Goal: Feedback & Contribution: Contribute content

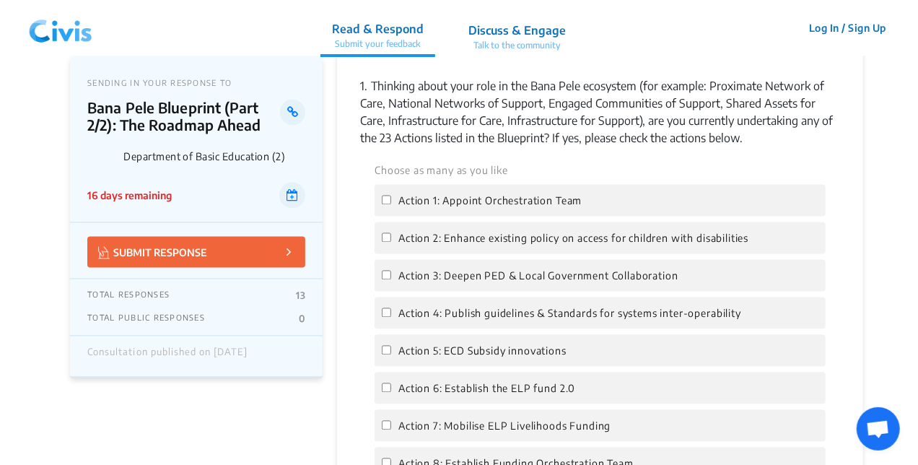
scroll to position [1416, 0]
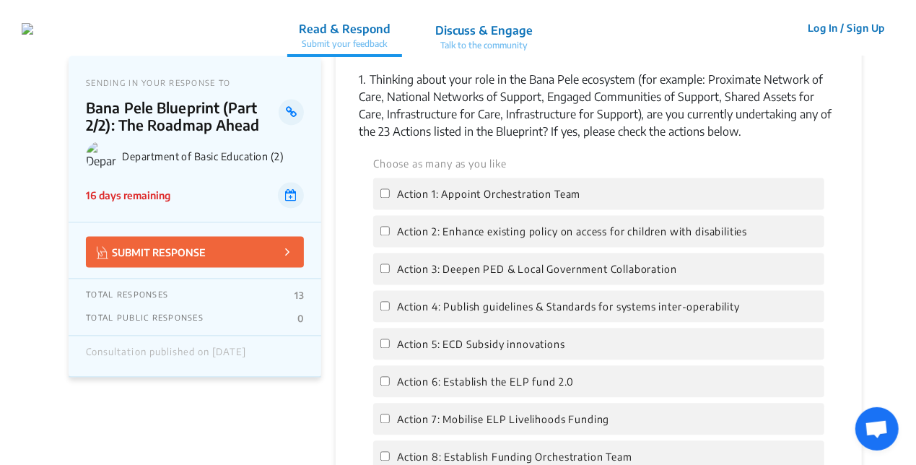
click at [821, 27] on button "Log In / Sign Up" at bounding box center [846, 28] width 96 height 22
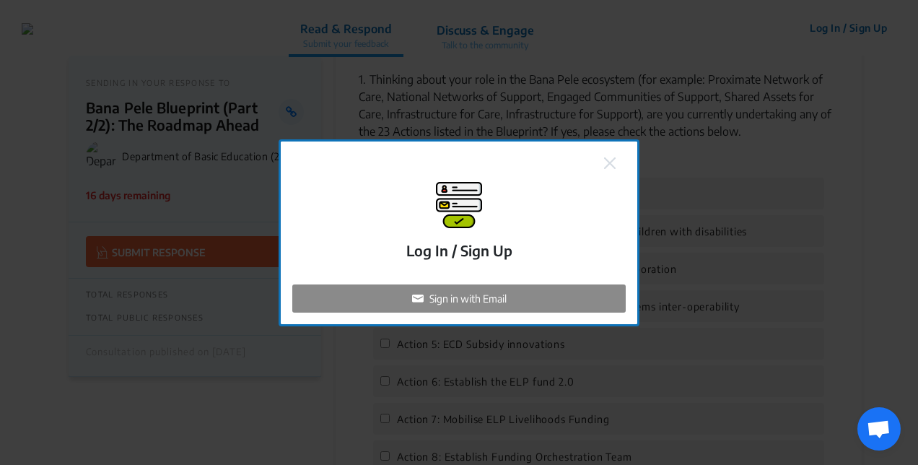
click at [502, 297] on p "Sign in with Email" at bounding box center [468, 298] width 77 height 15
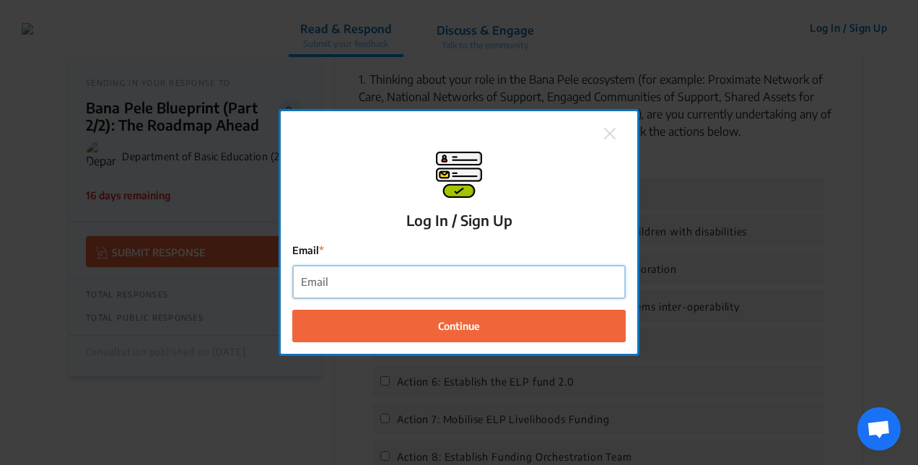
click at [466, 284] on input "Email" at bounding box center [459, 282] width 332 height 32
type input "[EMAIL_ADDRESS][DOMAIN_NAME]"
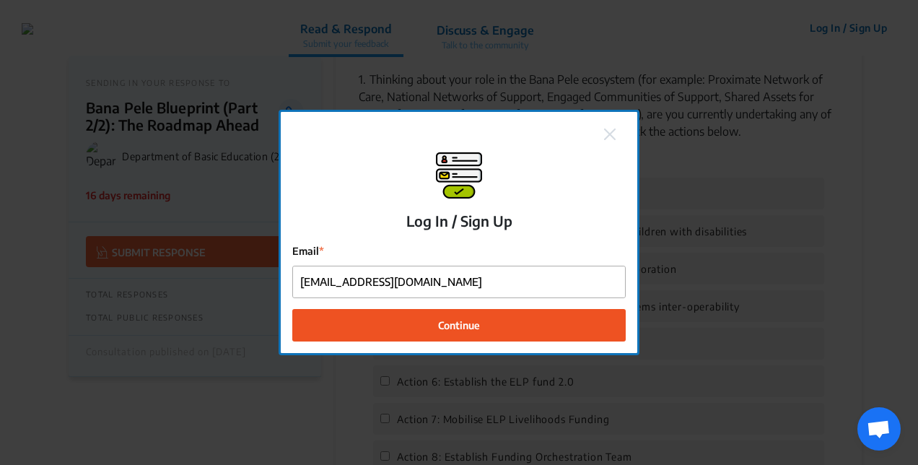
click at [463, 331] on span "Continue" at bounding box center [459, 325] width 42 height 15
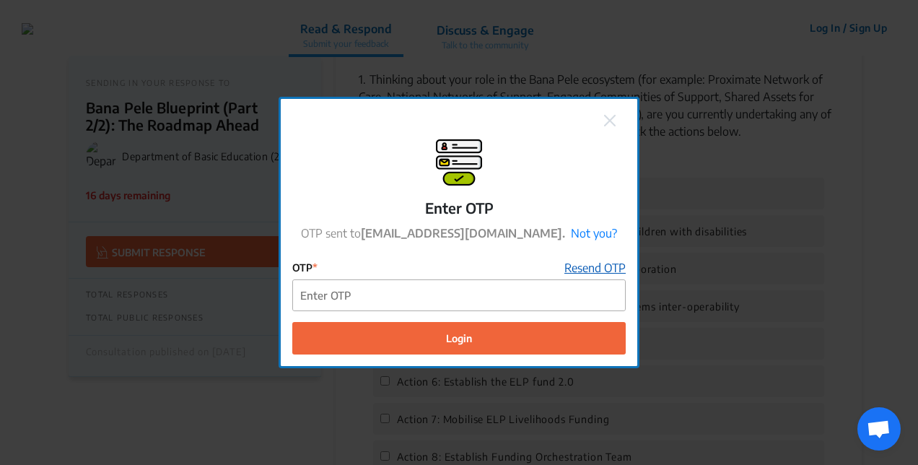
click at [593, 270] on link "Resend OTP" at bounding box center [595, 267] width 61 height 17
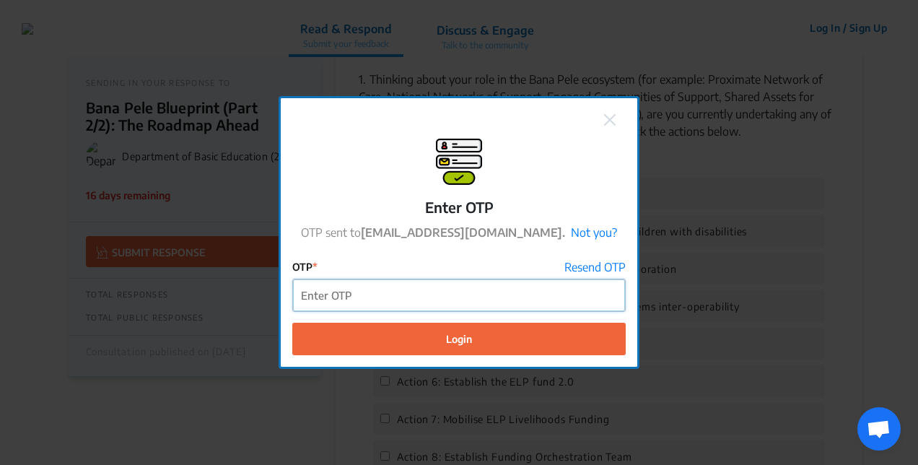
click at [406, 301] on input "OTP" at bounding box center [459, 295] width 332 height 32
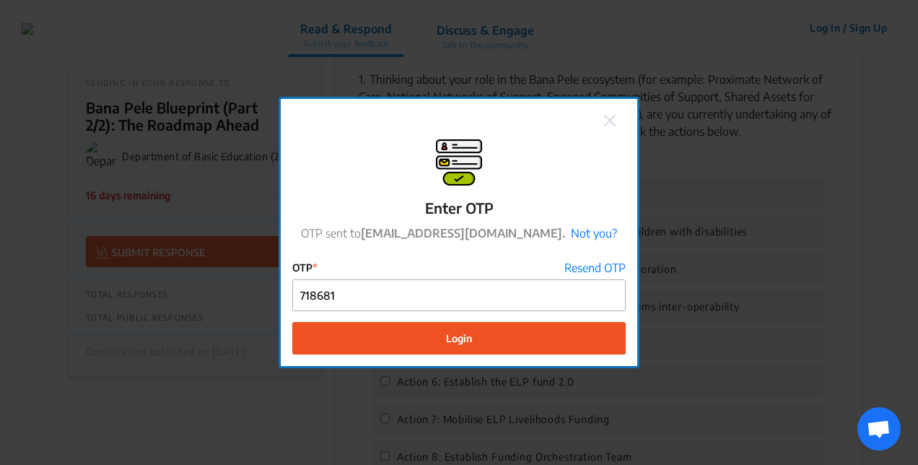
click at [488, 349] on button "Login" at bounding box center [459, 338] width 334 height 32
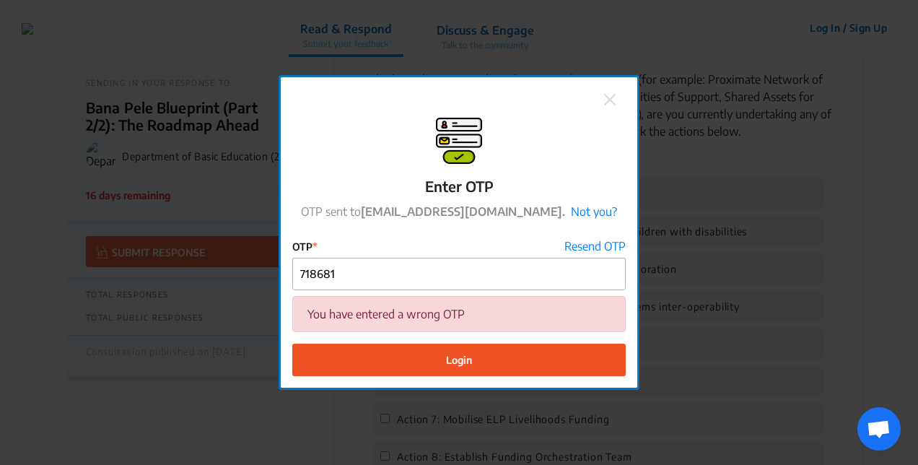
click at [614, 253] on link "Resend OTP" at bounding box center [595, 246] width 61 height 17
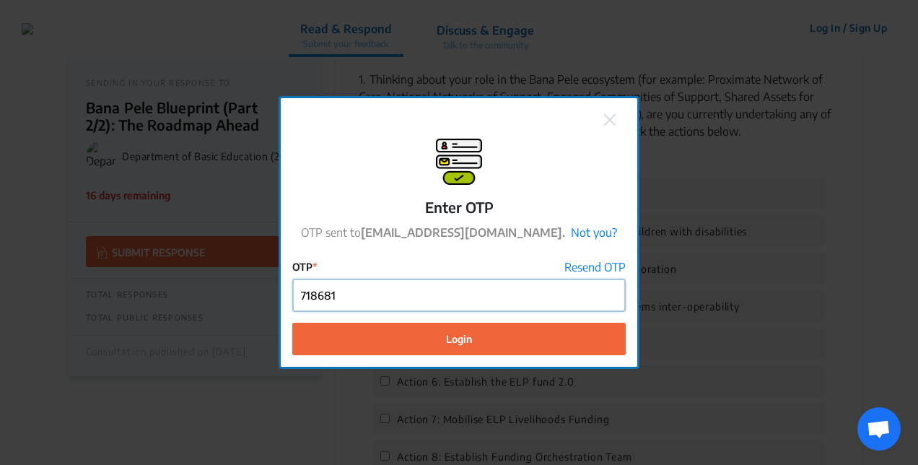
click at [417, 300] on input "718681" at bounding box center [459, 295] width 332 height 32
type input "7"
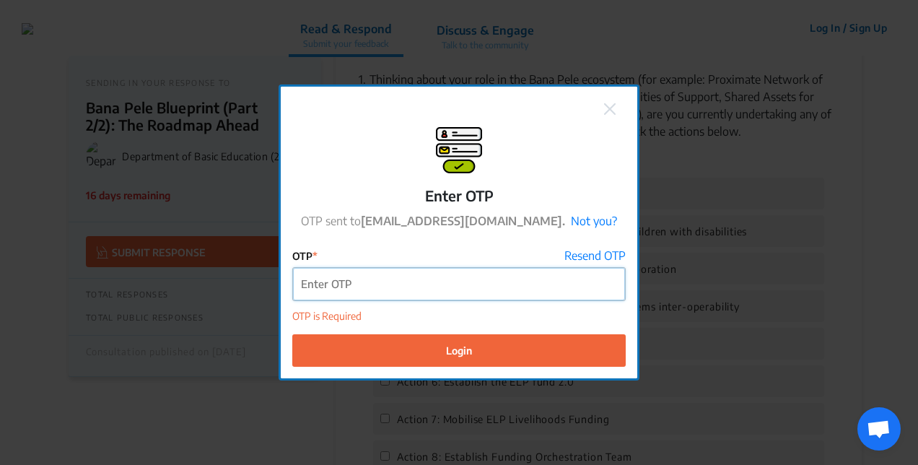
click at [495, 286] on input "OTP" at bounding box center [459, 284] width 332 height 32
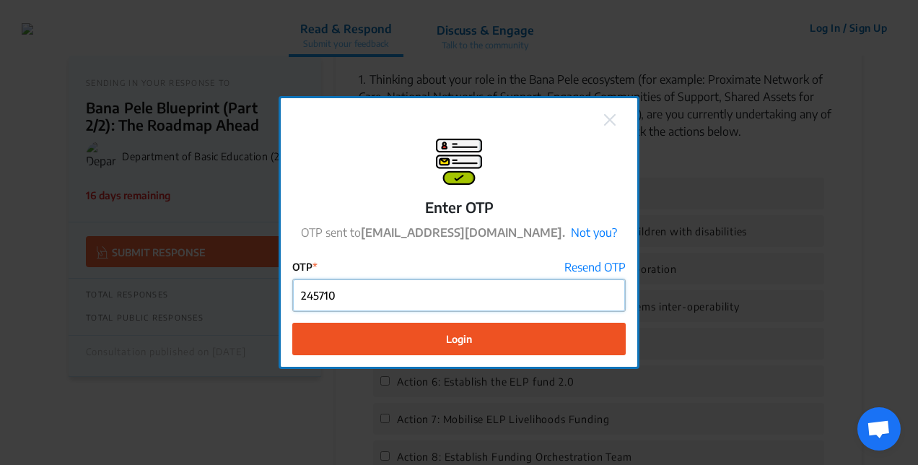
type input "245710"
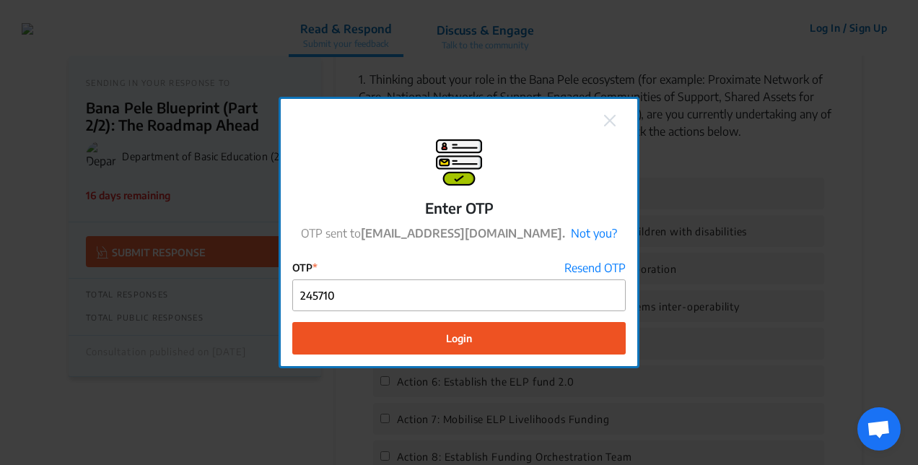
click at [523, 344] on button "Login" at bounding box center [459, 338] width 334 height 32
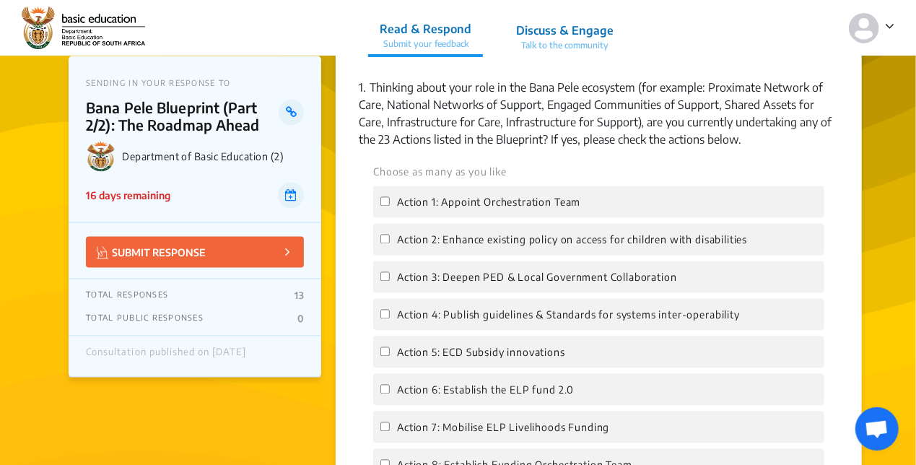
scroll to position [1363, 0]
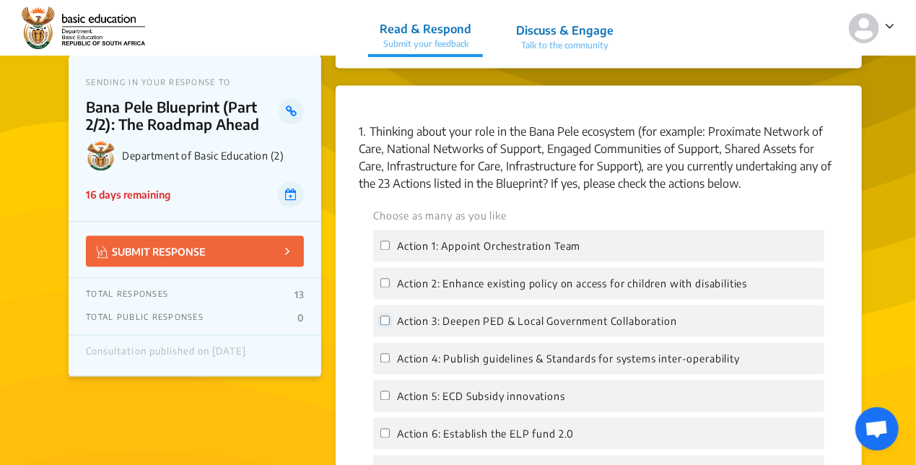
click at [385, 316] on input "Action 3: Deepen PED & Local Government Collaboration" at bounding box center [384, 320] width 9 height 9
checkbox input "true"
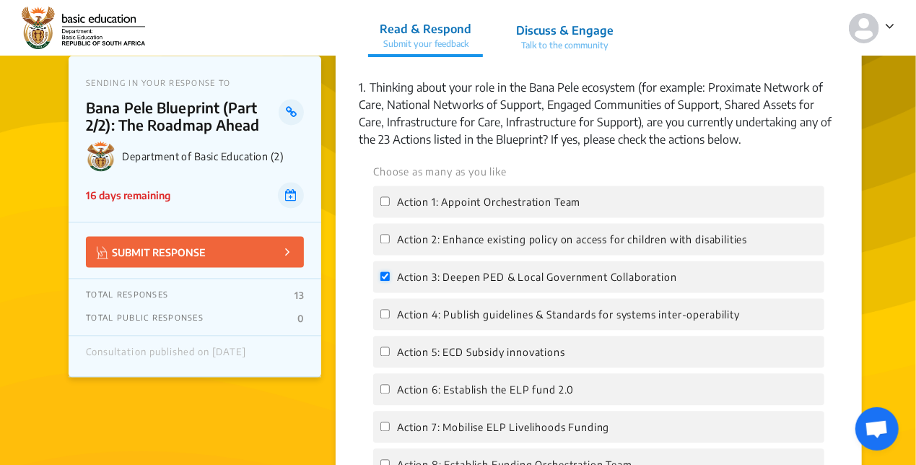
scroll to position [1412, 0]
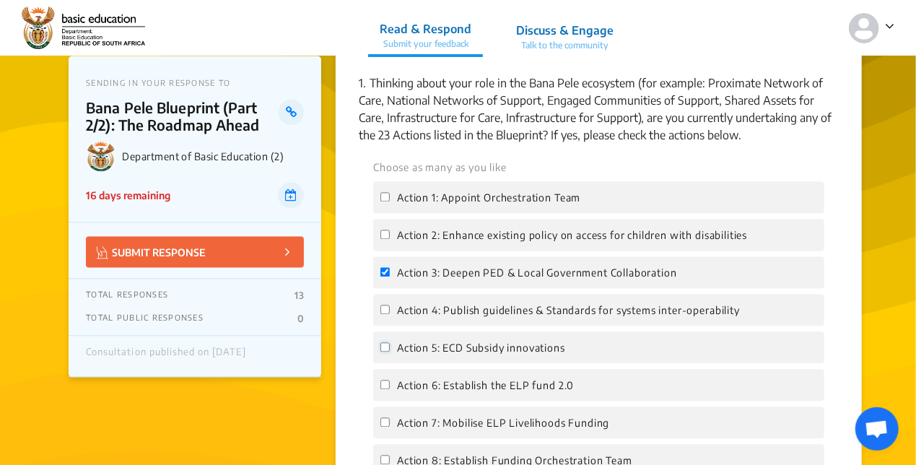
click at [385, 342] on input "Action 5: ECD Subsidy innovations" at bounding box center [384, 346] width 9 height 9
checkbox input "true"
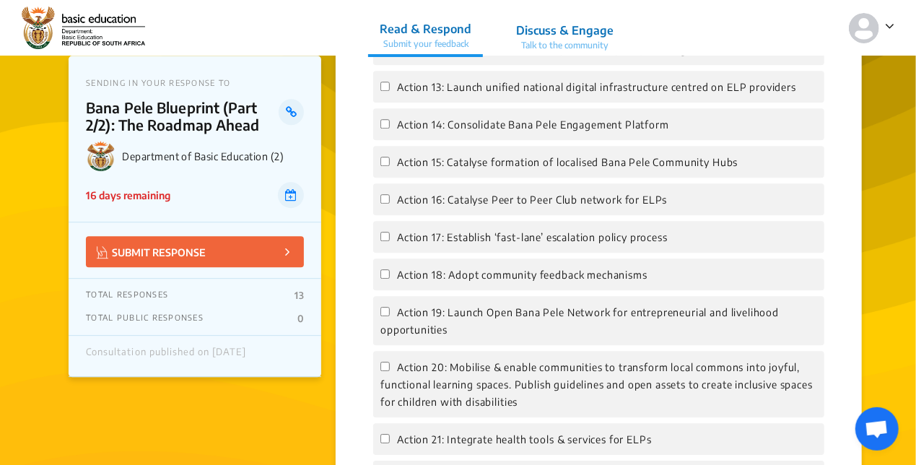
scroll to position [1988, 0]
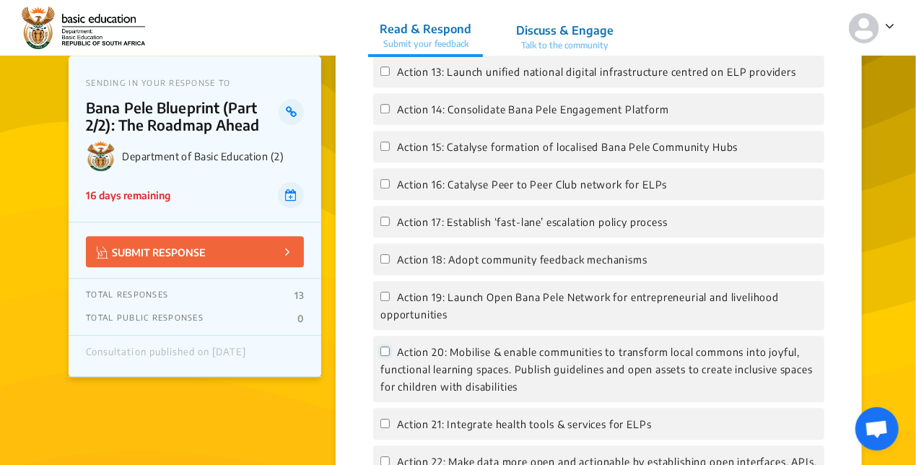
click at [385, 347] on input "Action 20: Mobilise & enable communities to transform local commons into joyful…" at bounding box center [384, 351] width 9 height 9
checkbox input "true"
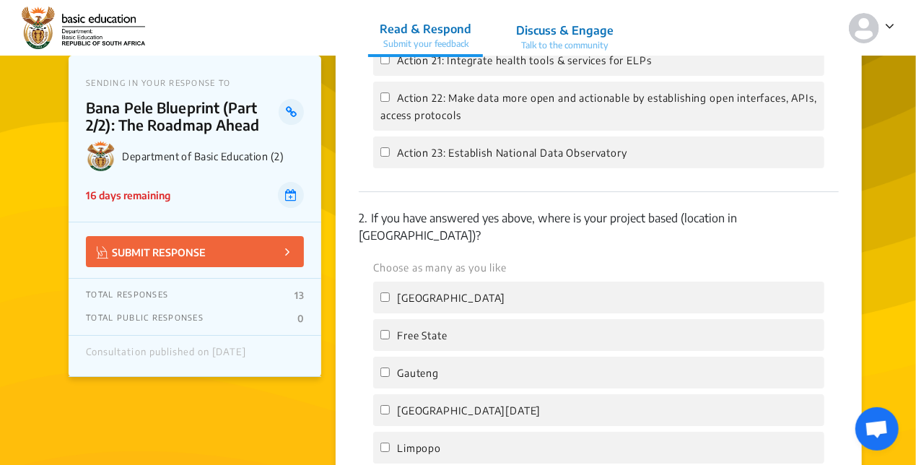
scroll to position [2359, 0]
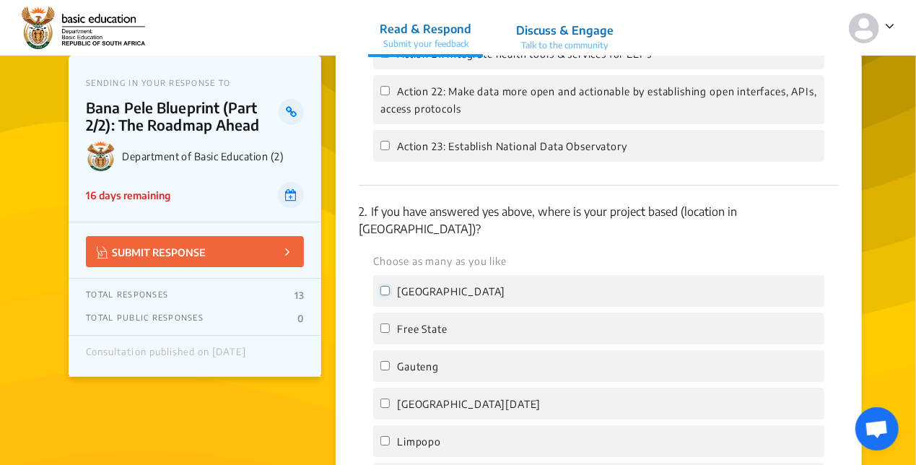
click at [385, 286] on input "[GEOGRAPHIC_DATA]" at bounding box center [384, 290] width 9 height 9
checkbox input "true"
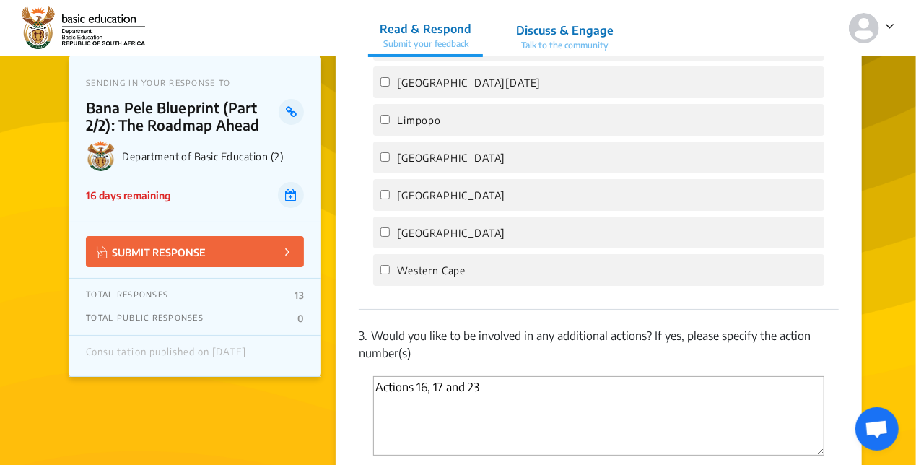
scroll to position [2681, 0]
click at [445, 375] on textarea "Actions 16, 17 and 23" at bounding box center [598, 414] width 451 height 79
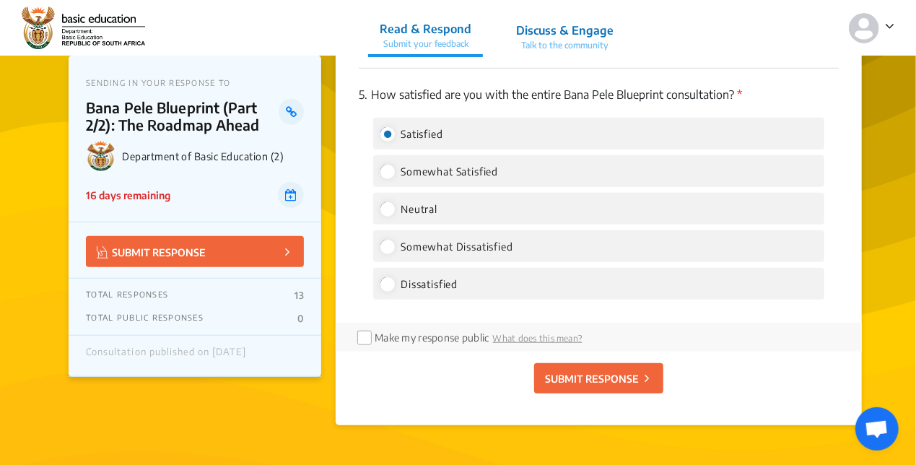
scroll to position [3244, 0]
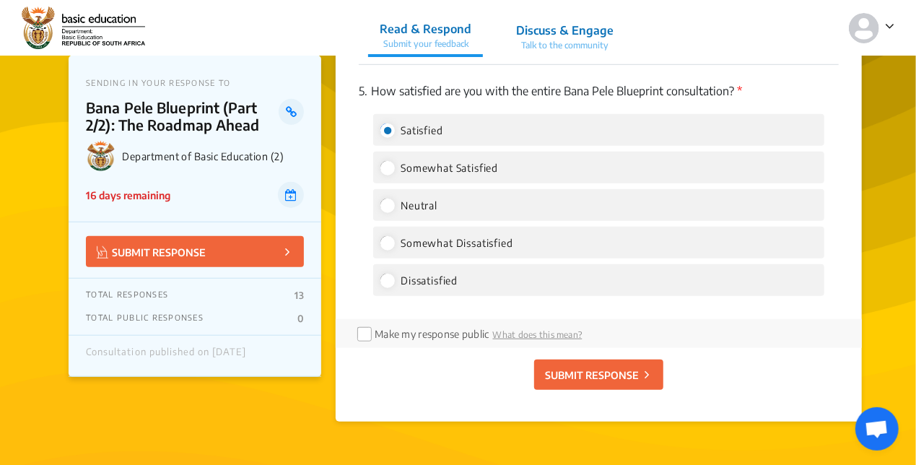
type textarea "Actions 16, 17, 18 and 23"
click at [622, 367] on p "SUBMIT RESPONSE" at bounding box center [592, 374] width 94 height 15
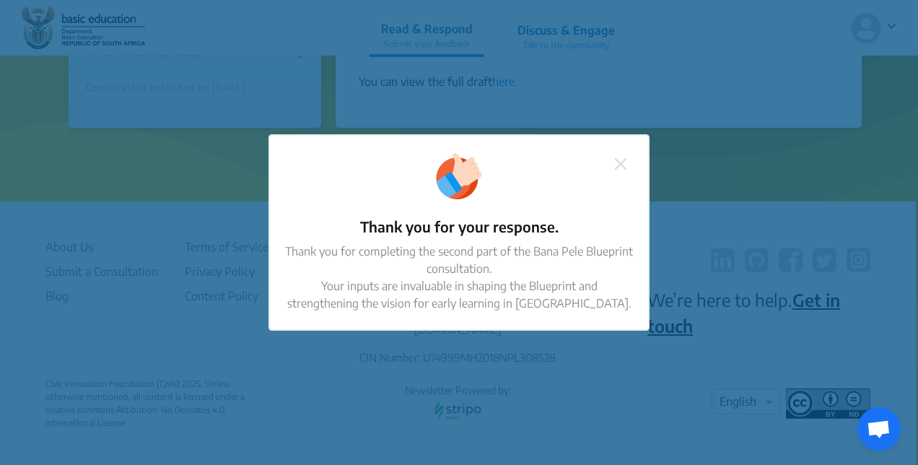
click at [625, 161] on img at bounding box center [621, 164] width 12 height 12
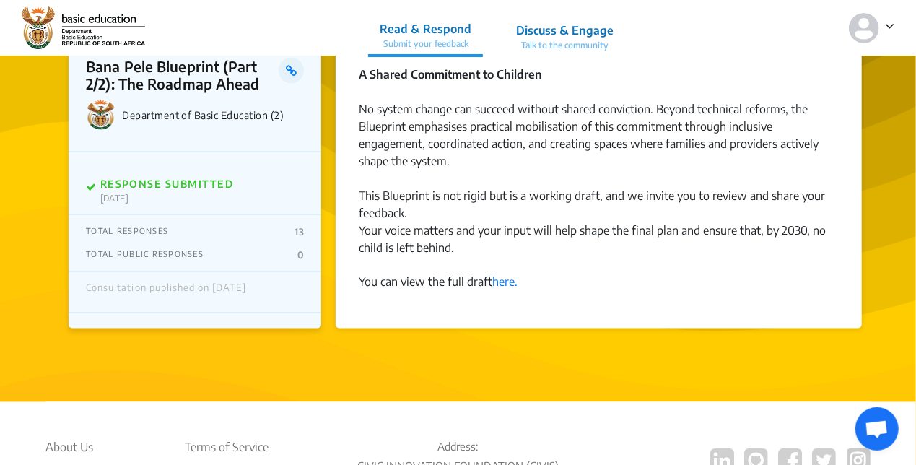
scroll to position [1102, 0]
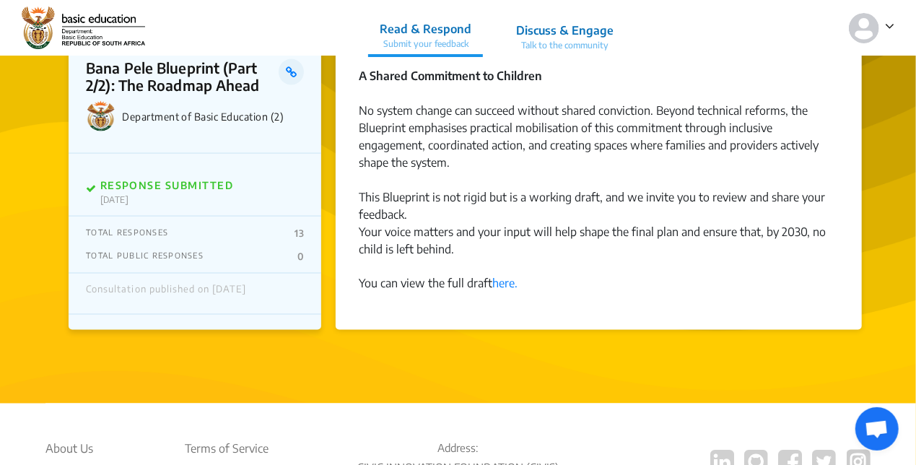
click at [570, 46] on p "Talk to the community" at bounding box center [564, 45] width 97 height 13
